Goal: Task Accomplishment & Management: Manage account settings

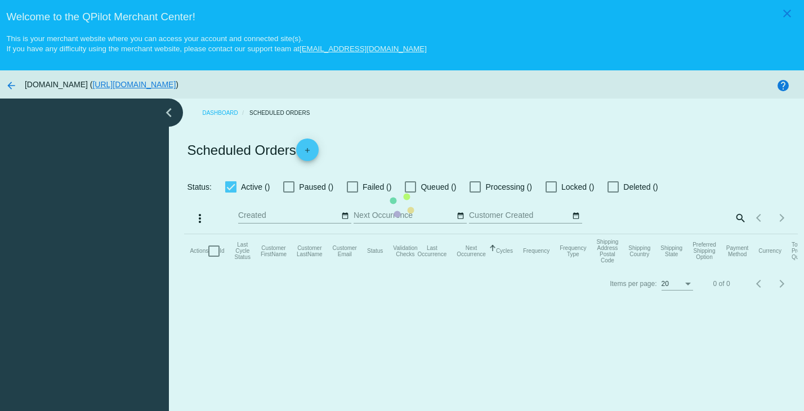
checkbox input "true"
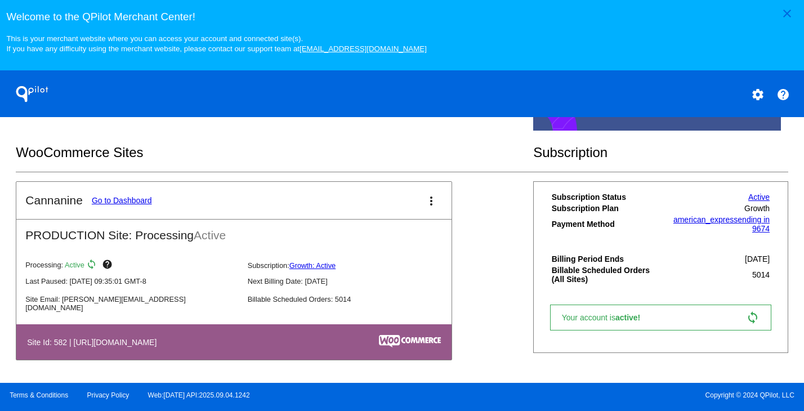
scroll to position [354, 0]
click at [120, 193] on mat-card-header "Cannanine Go to Dashboard more_vert" at bounding box center [233, 200] width 435 height 37
click at [120, 196] on link "Go to Dashboard" at bounding box center [122, 200] width 60 height 9
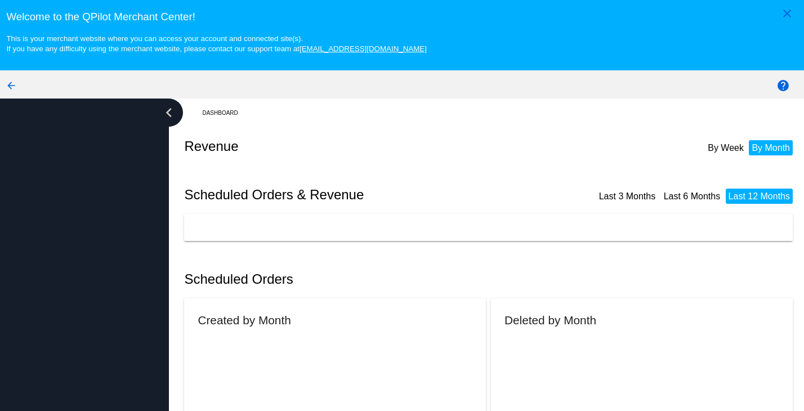
click at [120, 196] on div at bounding box center [84, 276] width 169 height 355
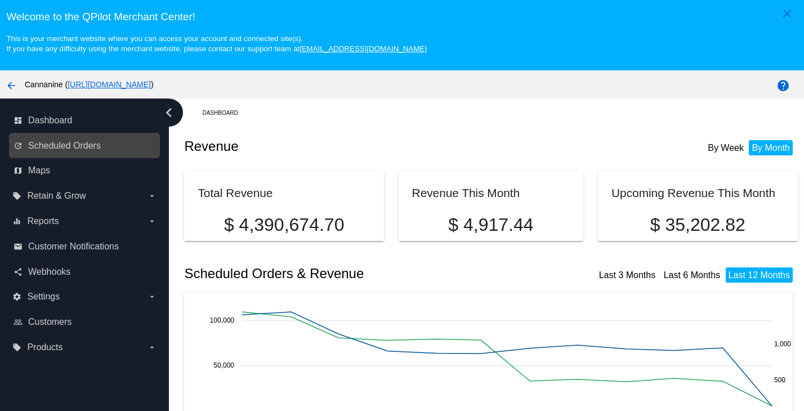
click at [105, 150] on link "update Scheduled Orders" at bounding box center [85, 146] width 143 height 18
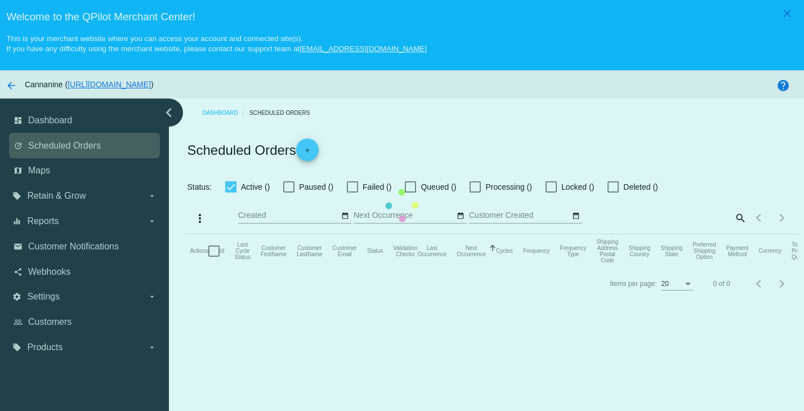
click at [184, 234] on mat-table "Actions Id Last Cycle Status Customer FirstName Customer LastName Customer Emai…" at bounding box center [490, 251] width 613 height 34
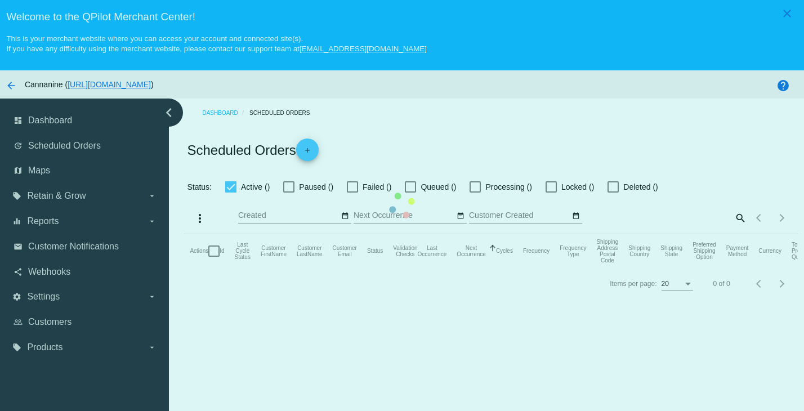
checkbox input "true"
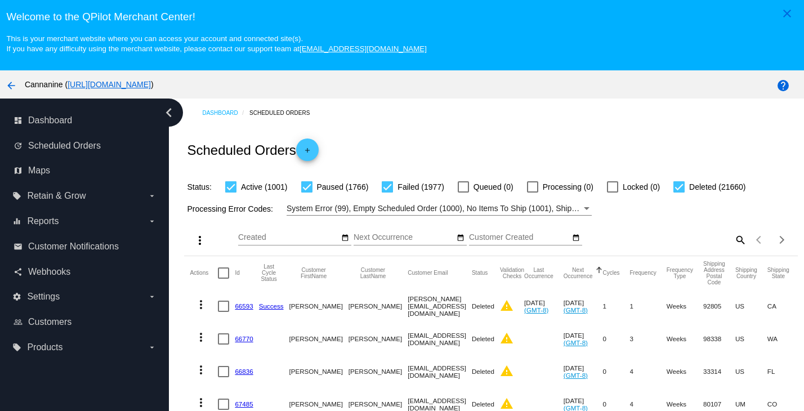
click at [733, 241] on mat-icon "search" at bounding box center [740, 239] width 14 height 17
click at [658, 238] on input "Search" at bounding box center [670, 237] width 153 height 9
paste input "[EMAIL_ADDRESS][DOMAIN_NAME]"
type input "[EMAIL_ADDRESS][DOMAIN_NAME]"
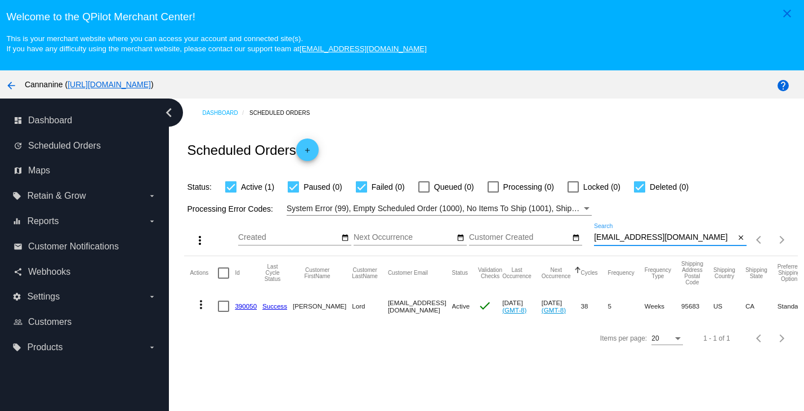
click at [251, 308] on link "390050" at bounding box center [246, 305] width 22 height 7
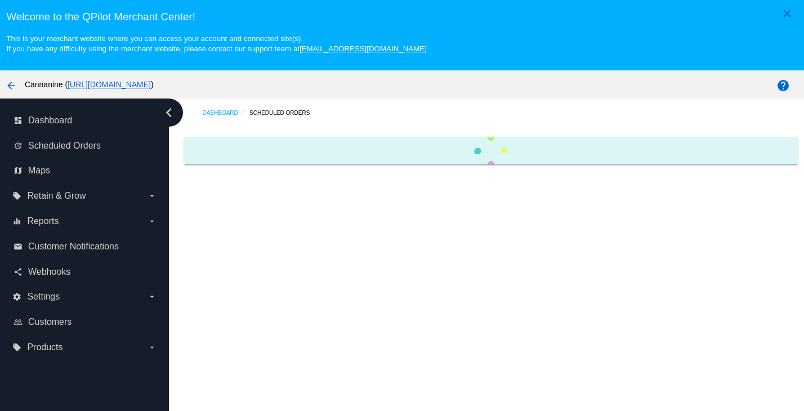
click at [251, 308] on div "Dashboard Scheduled Orders" at bounding box center [486, 276] width 635 height 355
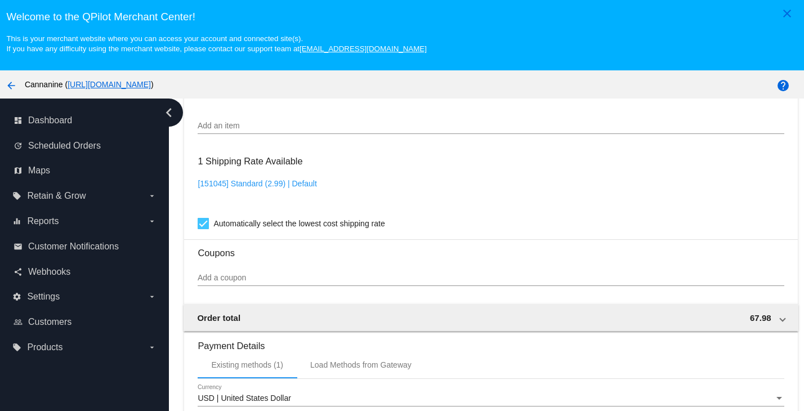
scroll to position [788, 0]
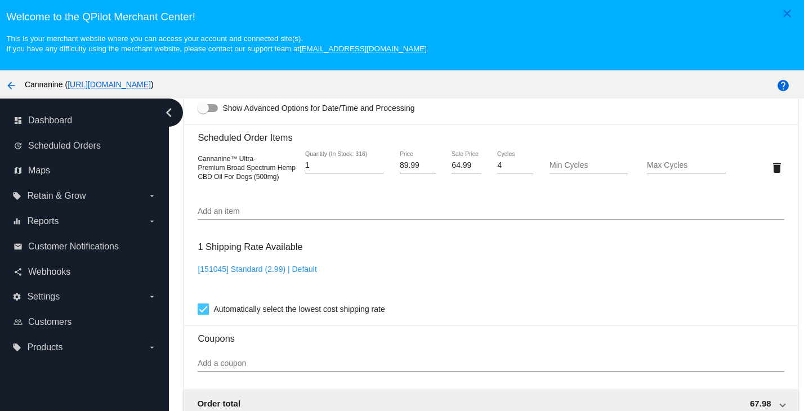
click at [452, 56] on div "close Welcome to the [GEOGRAPHIC_DATA]! This is your merchant website where you…" at bounding box center [402, 35] width 804 height 70
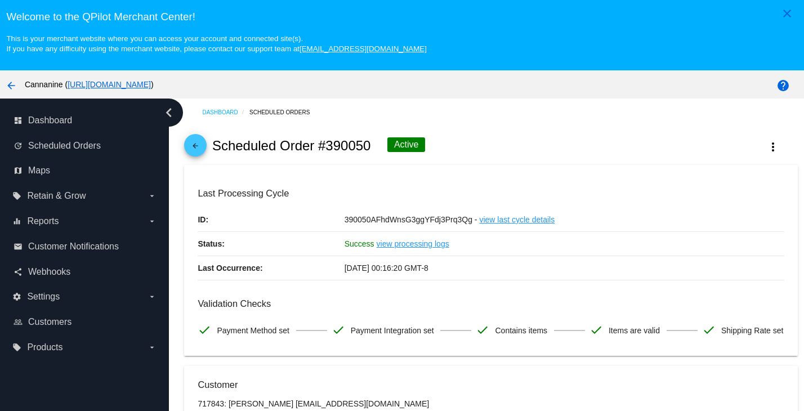
scroll to position [0, 0]
click at [194, 160] on span "arrow_back" at bounding box center [196, 149] width 14 height 28
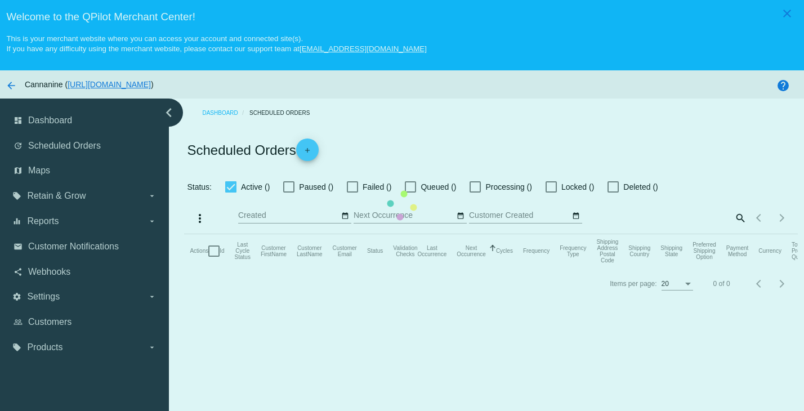
checkbox input "true"
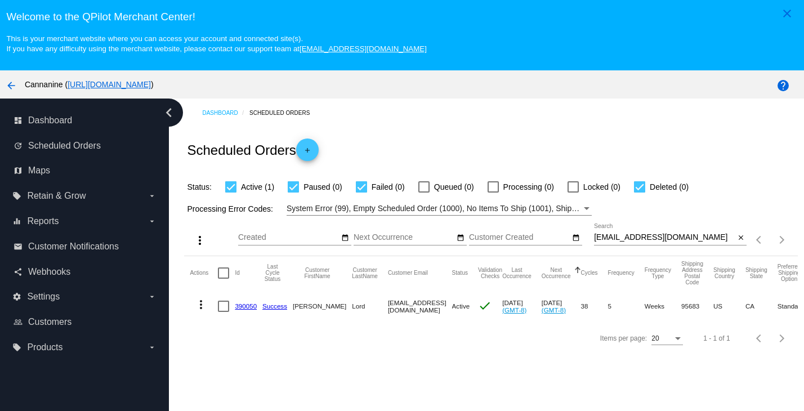
click at [203, 307] on mat-icon "more_vert" at bounding box center [201, 305] width 14 height 14
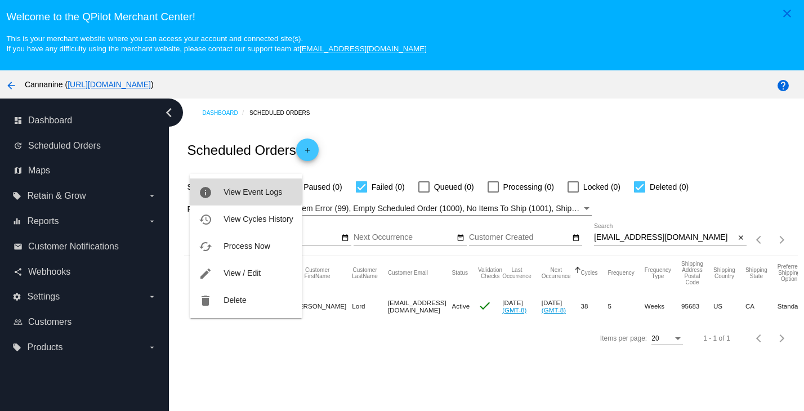
click at [242, 191] on span "View Event Logs" at bounding box center [253, 191] width 59 height 9
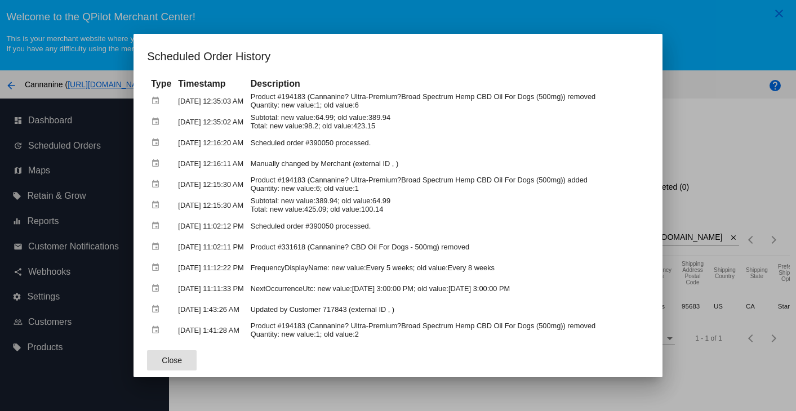
click at [711, 36] on div at bounding box center [398, 205] width 796 height 411
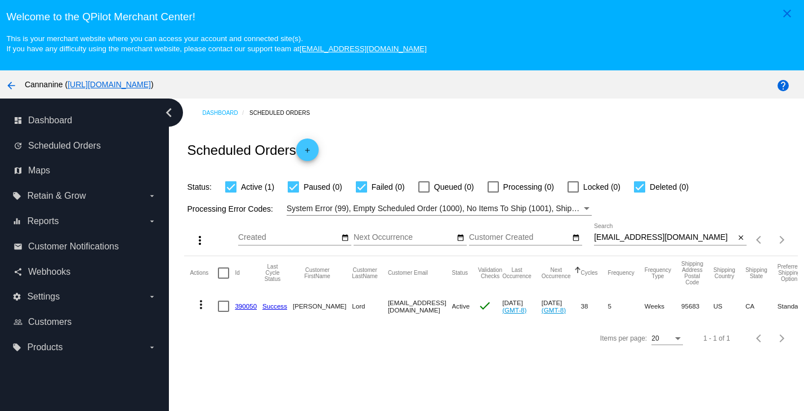
click at [249, 310] on link "390050" at bounding box center [246, 305] width 22 height 7
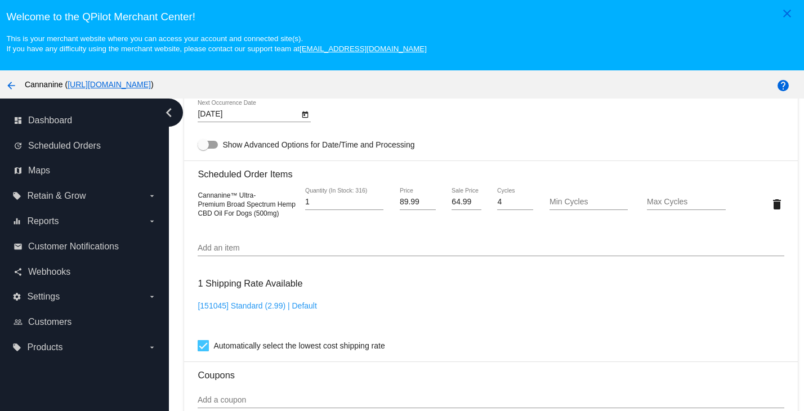
scroll to position [732, 0]
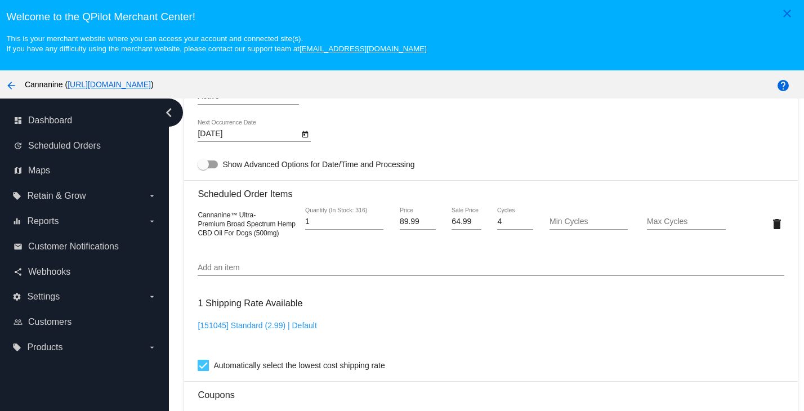
click at [494, 14] on h3 "Welcome to the QPilot Merchant Center!" at bounding box center [401, 17] width 791 height 12
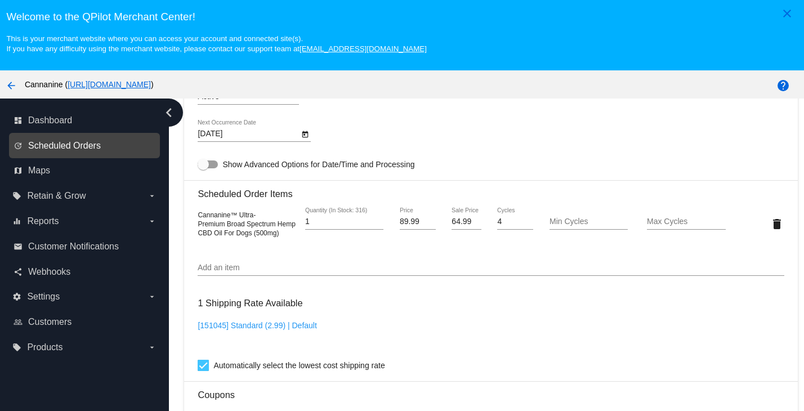
click at [43, 149] on span "Scheduled Orders" at bounding box center [64, 146] width 73 height 10
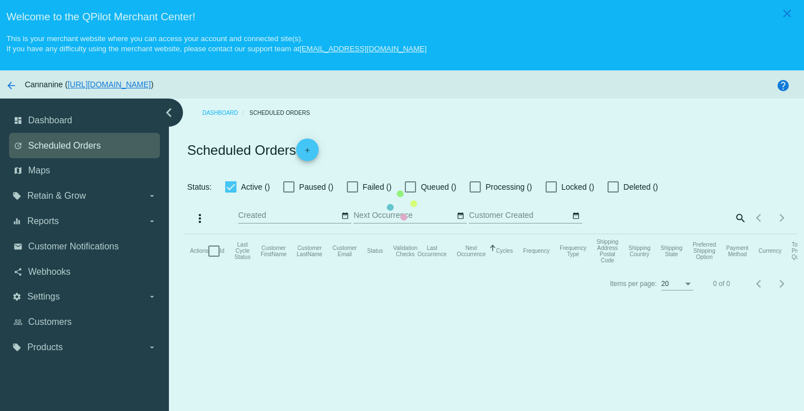
click at [184, 234] on mat-table "Actions Id Last Cycle Status Customer FirstName Customer LastName Customer Emai…" at bounding box center [490, 251] width 613 height 34
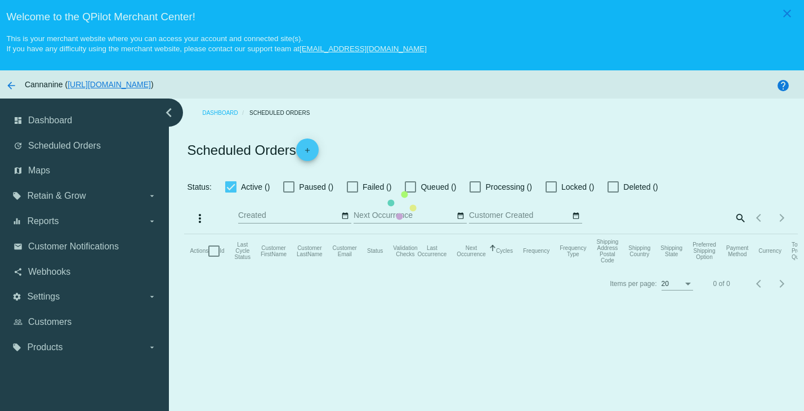
checkbox input "true"
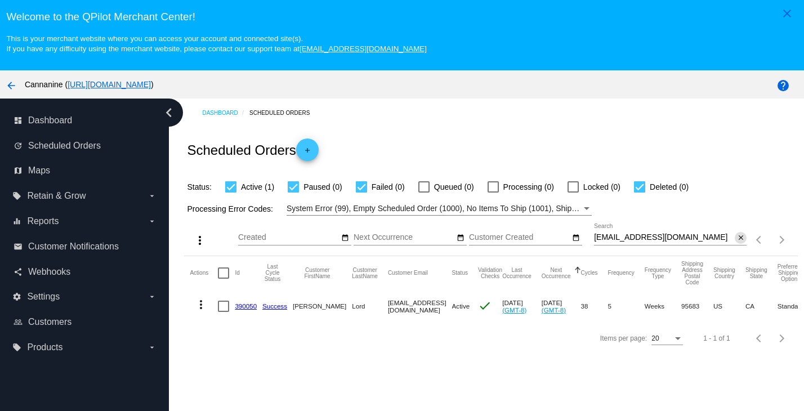
click at [737, 238] on mat-icon "close" at bounding box center [741, 238] width 8 height 9
